Goal: Navigation & Orientation: Find specific page/section

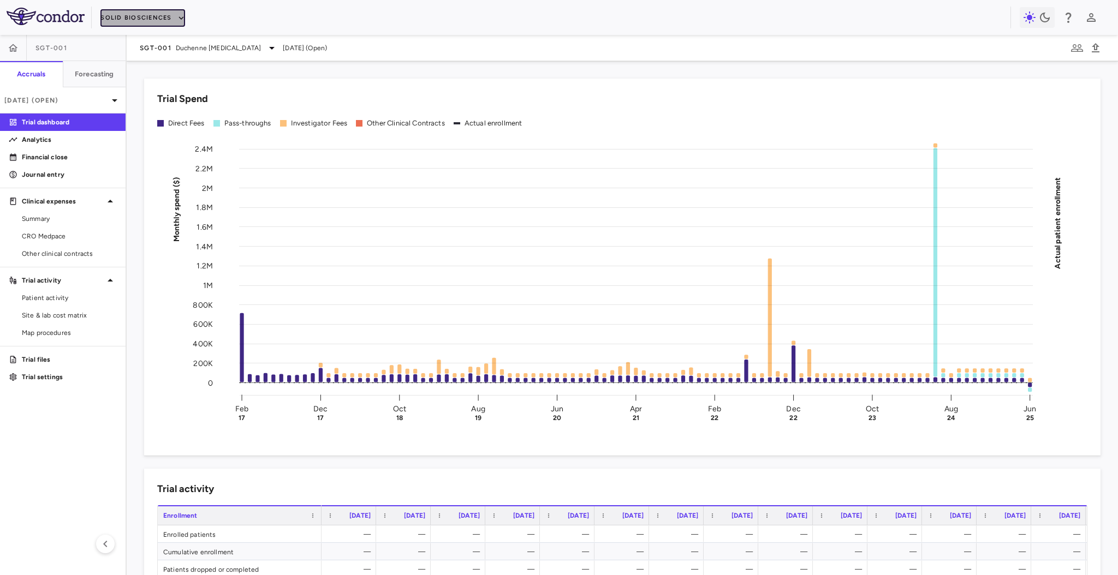
click at [124, 15] on button "Solid Biosciences" at bounding box center [142, 17] width 84 height 17
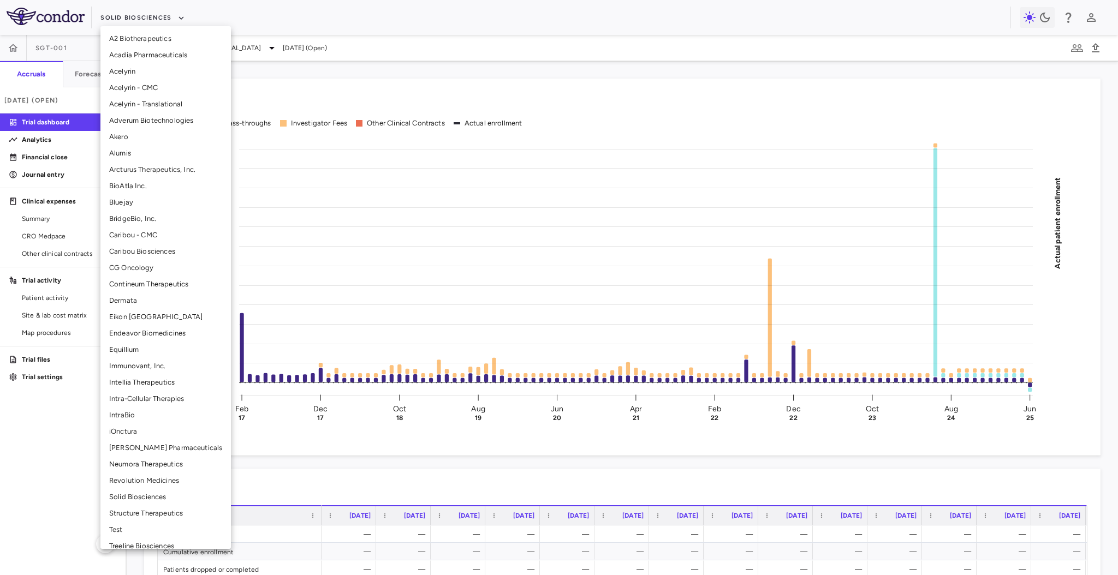
click at [155, 126] on li "Adverum Biotechnologies" at bounding box center [165, 120] width 130 height 16
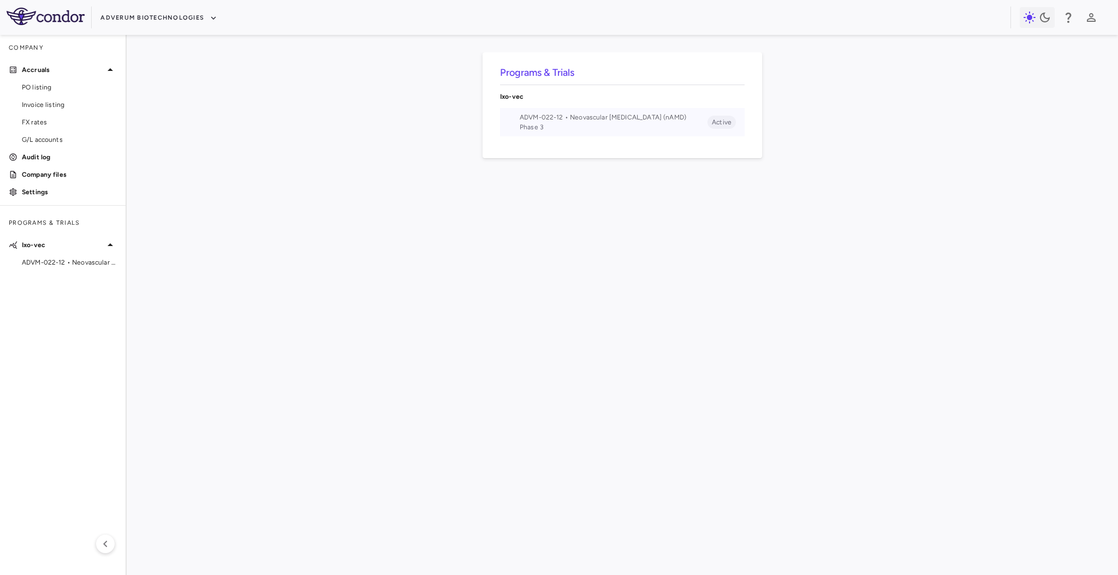
click at [578, 122] on span "ADVM-022-12 • Neovascular [MEDICAL_DATA] (nAMD)" at bounding box center [614, 117] width 188 height 10
